Goal: Task Accomplishment & Management: Complete application form

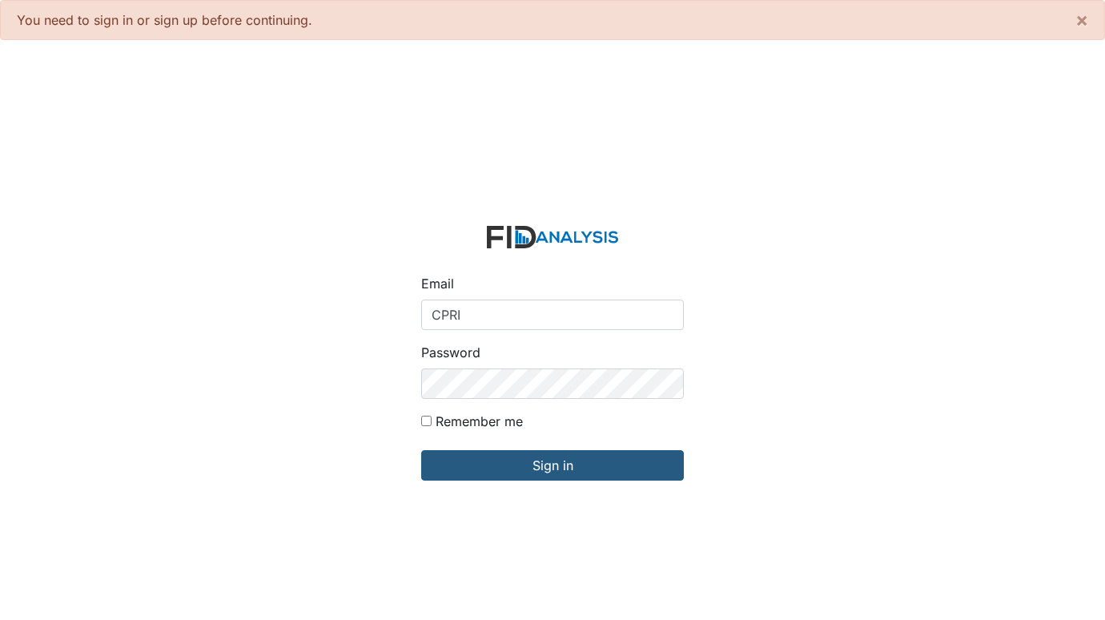
type input "[EMAIL_ADDRESS][DOMAIN_NAME]"
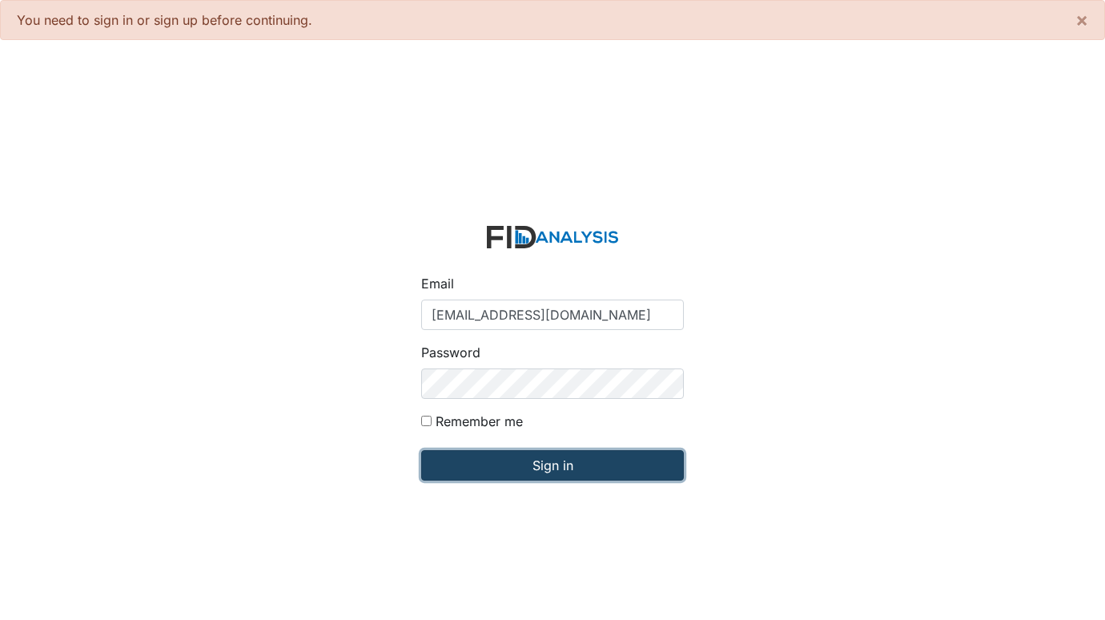
click at [558, 459] on input "Sign in" at bounding box center [552, 465] width 263 height 30
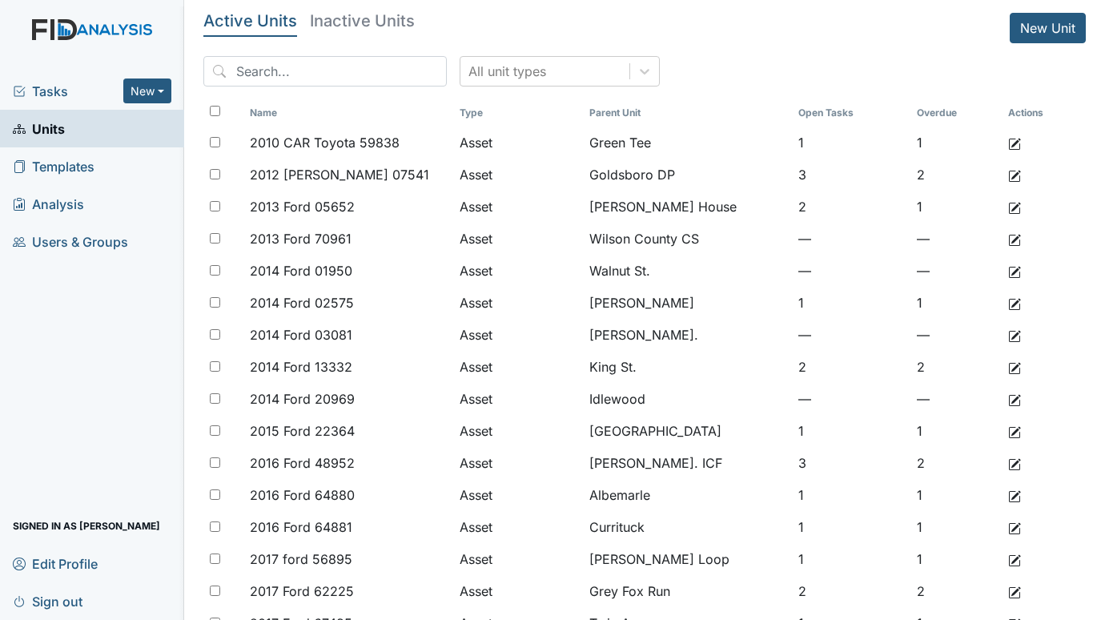
click at [43, 82] on span "Tasks" at bounding box center [68, 91] width 110 height 19
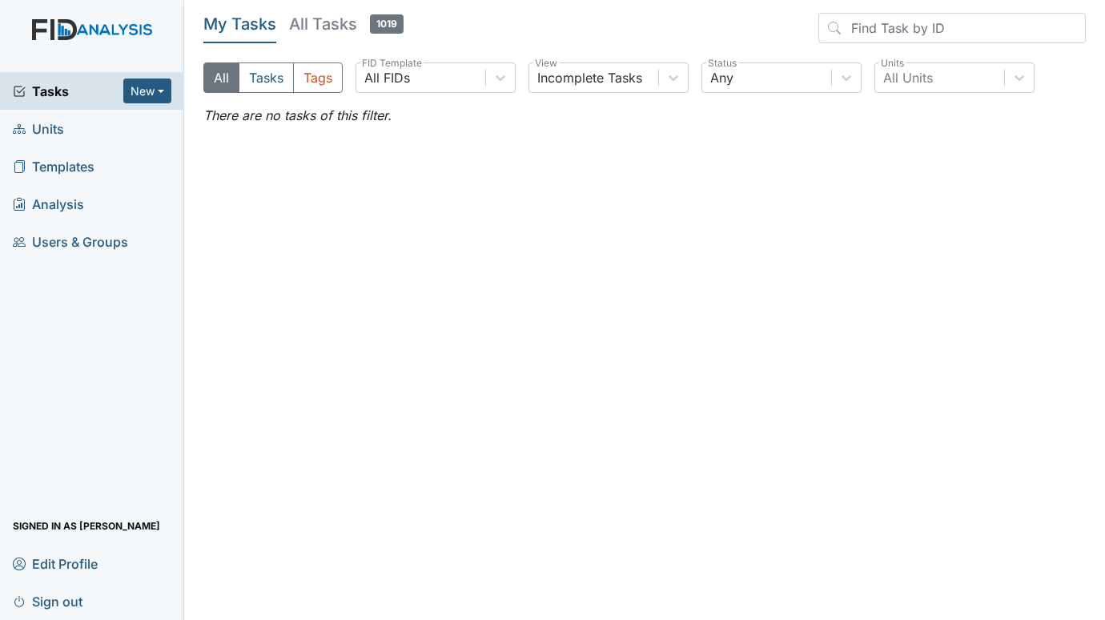
click at [46, 134] on span "Units" at bounding box center [38, 128] width 51 height 25
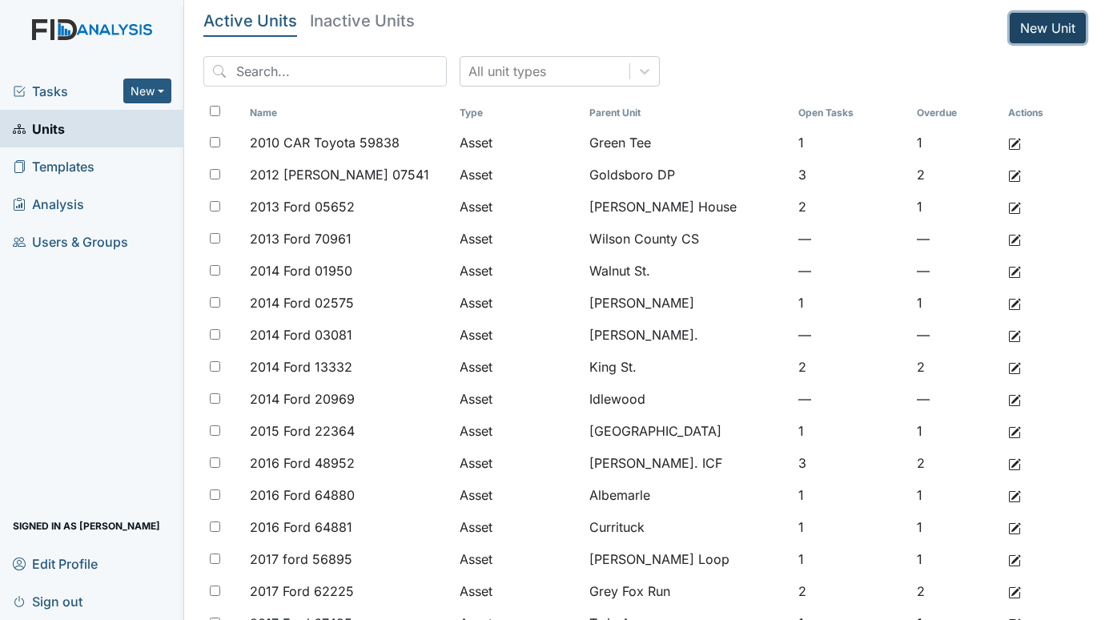
click at [1025, 20] on link "New Unit" at bounding box center [1048, 28] width 76 height 30
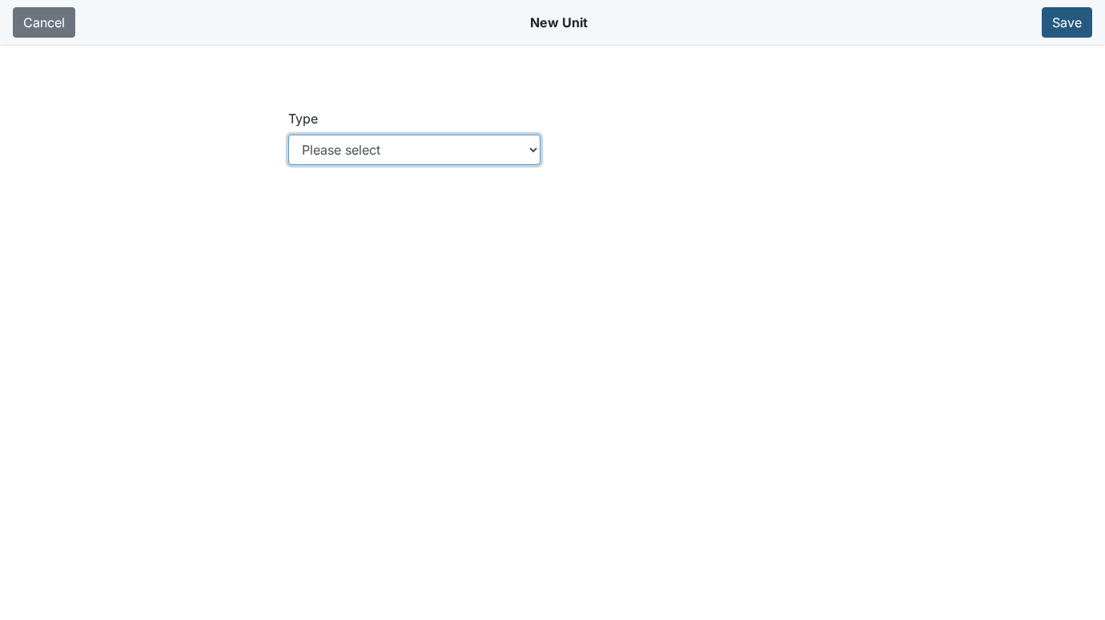
click at [535, 150] on select "Please select Location Location: Employee Location: Consumer Location: Asset Lo…" at bounding box center [414, 150] width 252 height 30
select select "c73a534c-0e54-49e9-a002-c9fa01df8b69"
click at [288, 135] on select "Please select Location Location: Employee Location: Consumer Location: Asset Lo…" at bounding box center [414, 150] width 252 height 30
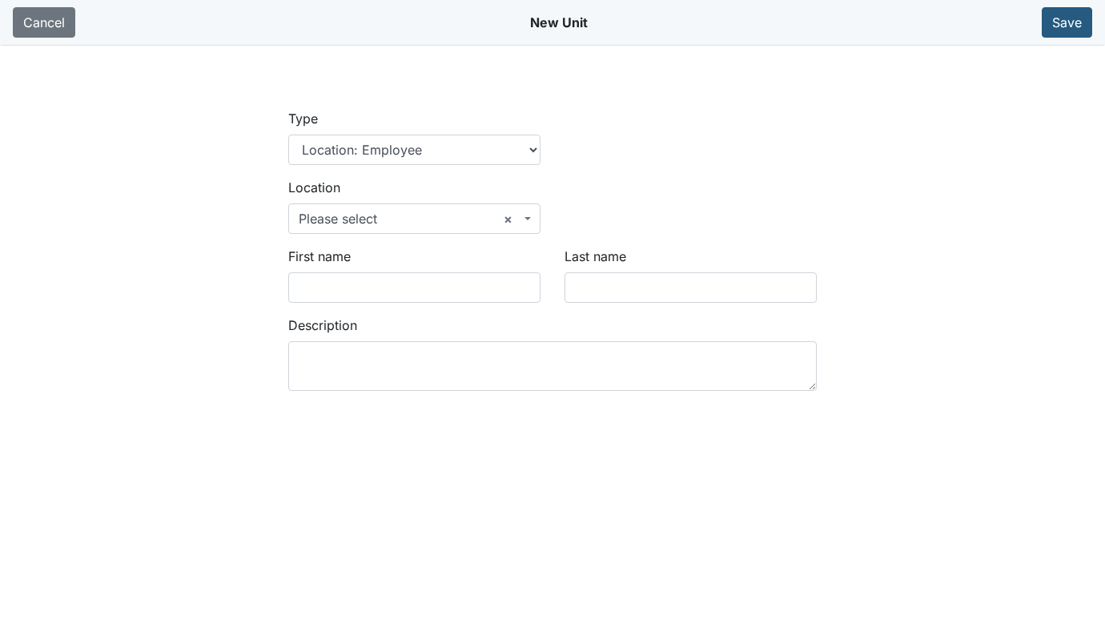
click at [528, 213] on span at bounding box center [529, 218] width 3 height 30
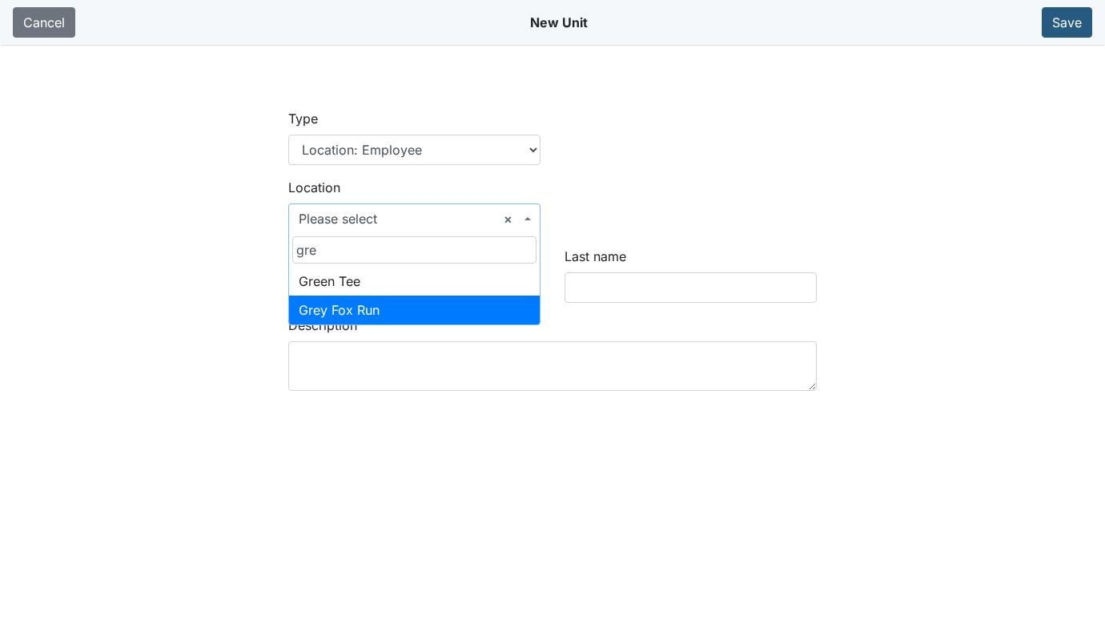
type input "gre"
select select "57090ea9-90f8-4df9-9161-5a5adc5ebb42"
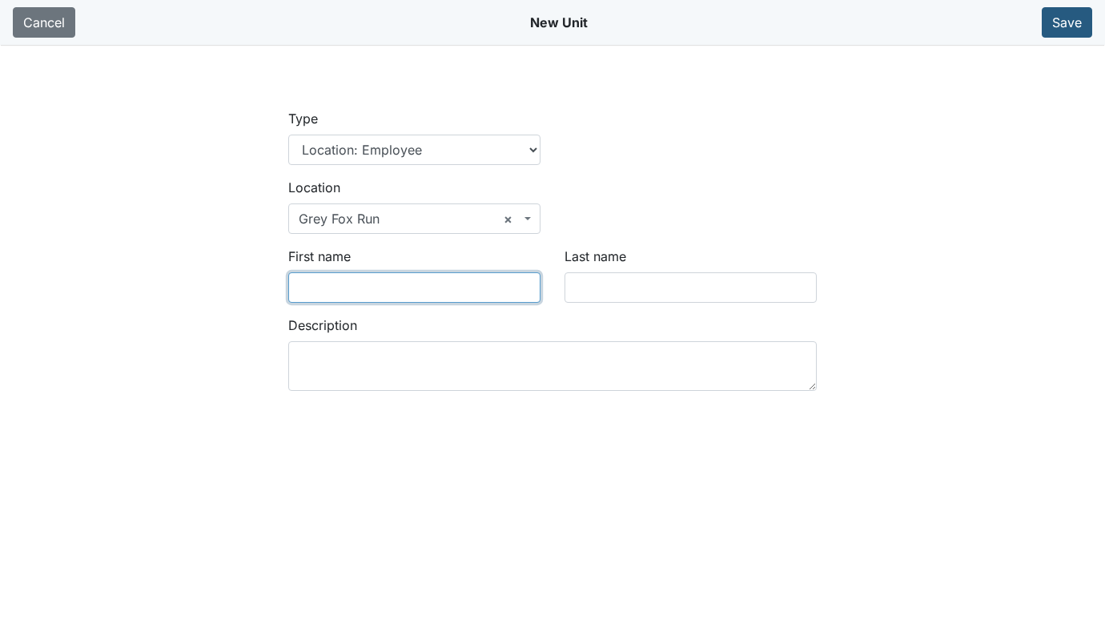
click at [439, 283] on input "First name" at bounding box center [414, 287] width 252 height 30
type input "Kimberly"
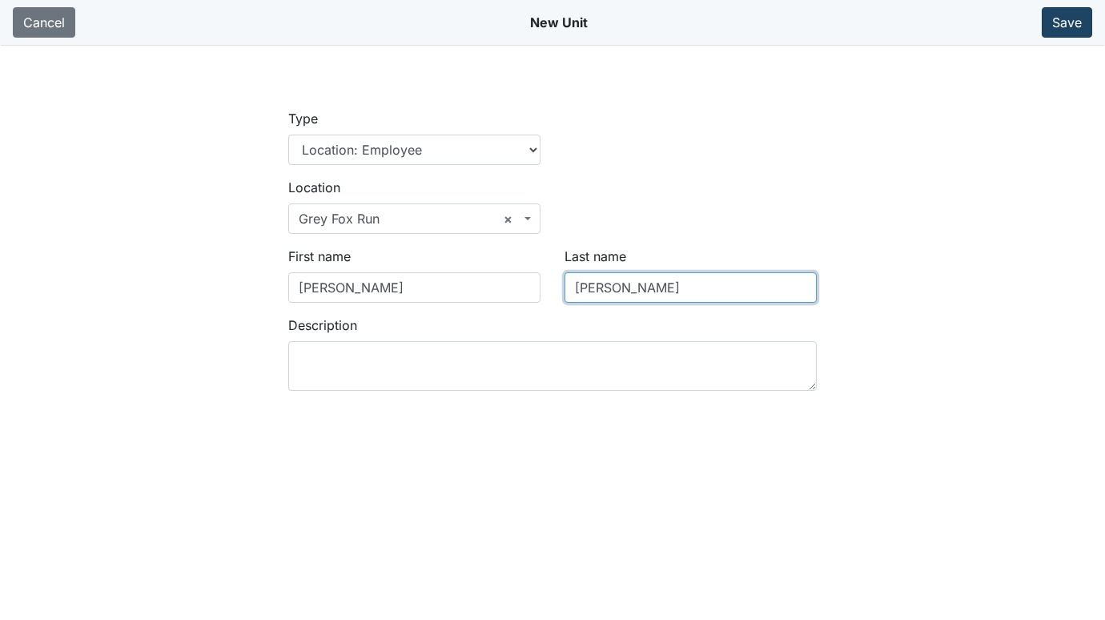
type input "Rector"
click at [1057, 14] on button "Save" at bounding box center [1067, 22] width 50 height 30
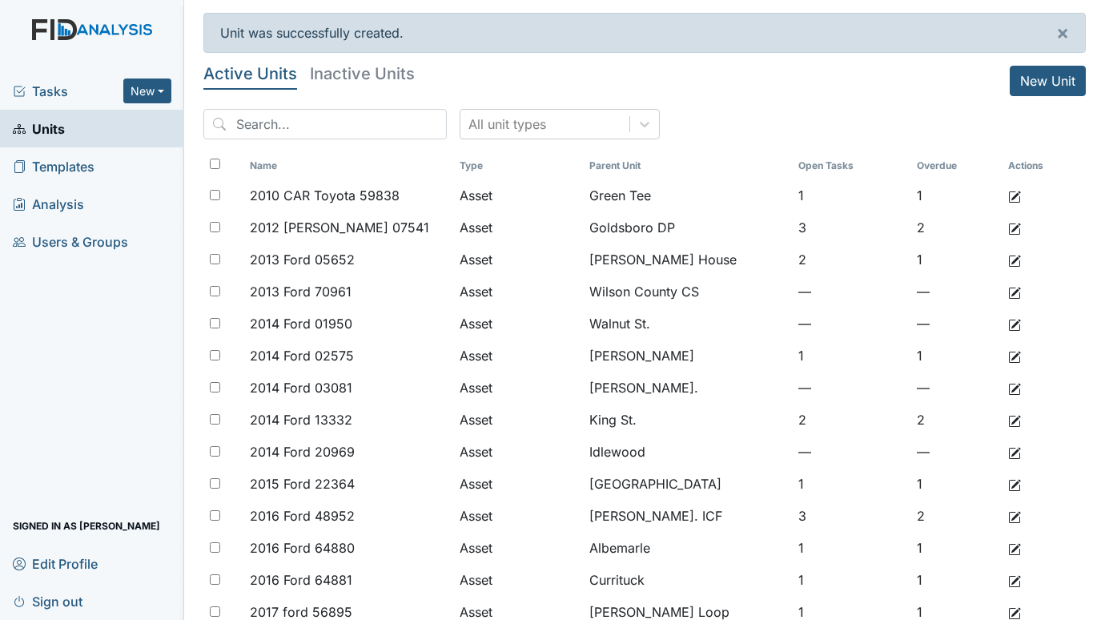
click at [76, 398] on div "Tasks New Form Inspection Document Bundle Units Templates Analysis Users & Grou…" at bounding box center [92, 346] width 184 height 548
click at [47, 323] on div "Tasks New Form Inspection Document Bundle Units Templates Analysis Users & Grou…" at bounding box center [92, 346] width 184 height 548
click at [45, 83] on span "Tasks" at bounding box center [68, 91] width 110 height 19
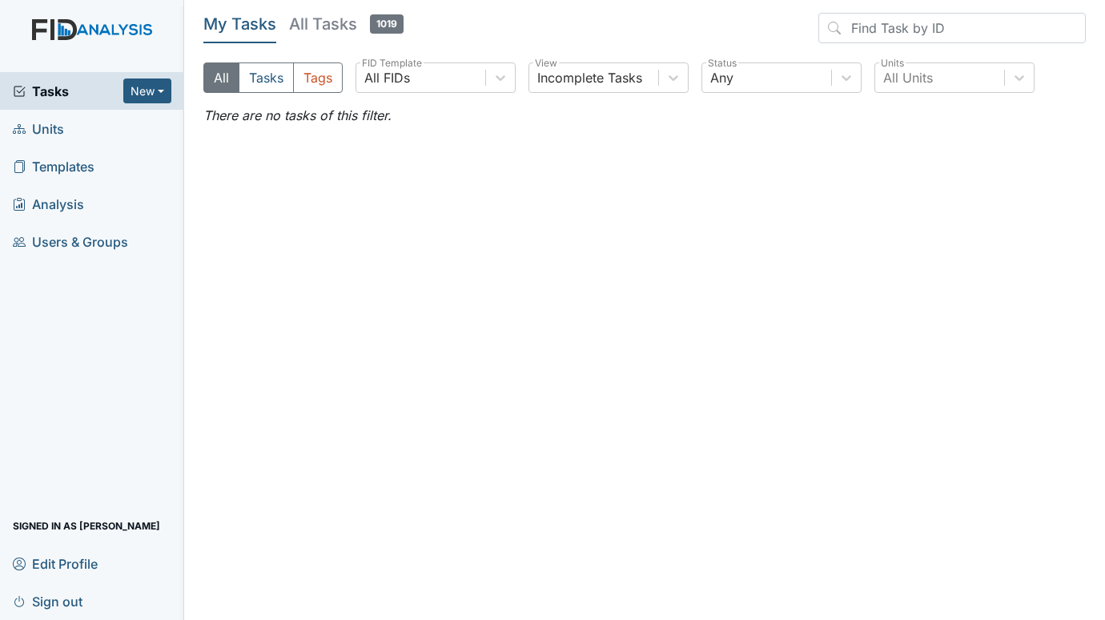
click at [59, 126] on span "Units" at bounding box center [38, 128] width 51 height 25
